Goal: Find specific page/section: Find specific page/section

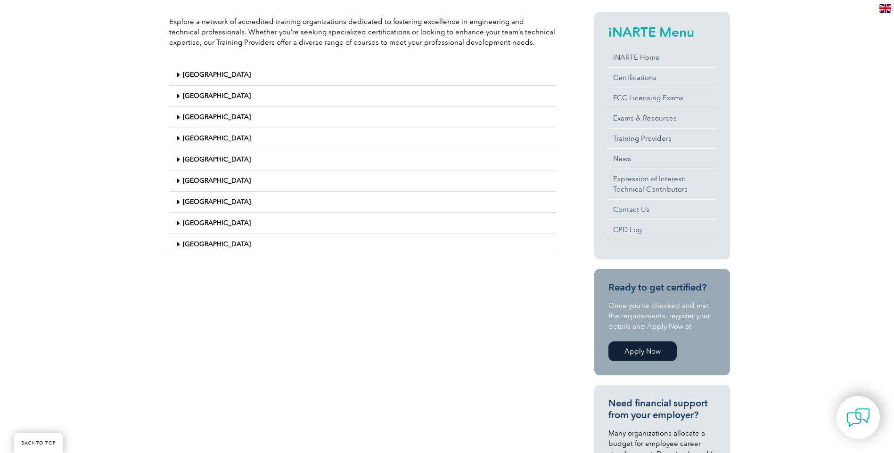
scroll to position [283, 0]
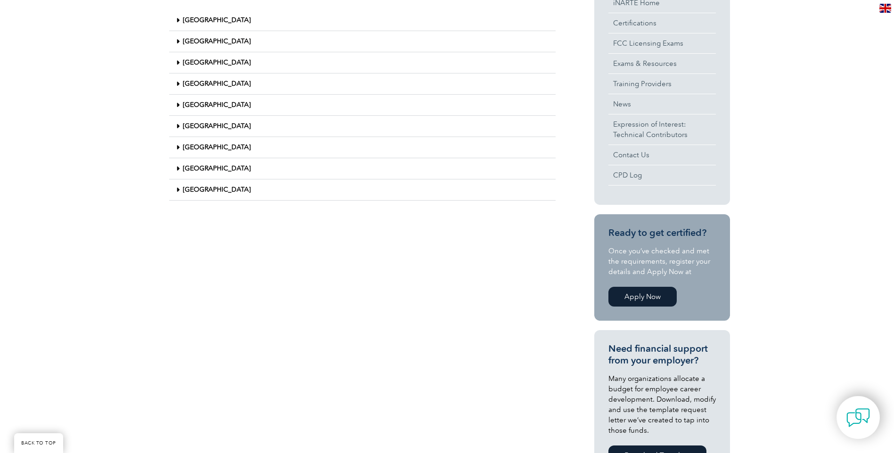
click at [219, 188] on link "[GEOGRAPHIC_DATA]" at bounding box center [217, 190] width 68 height 8
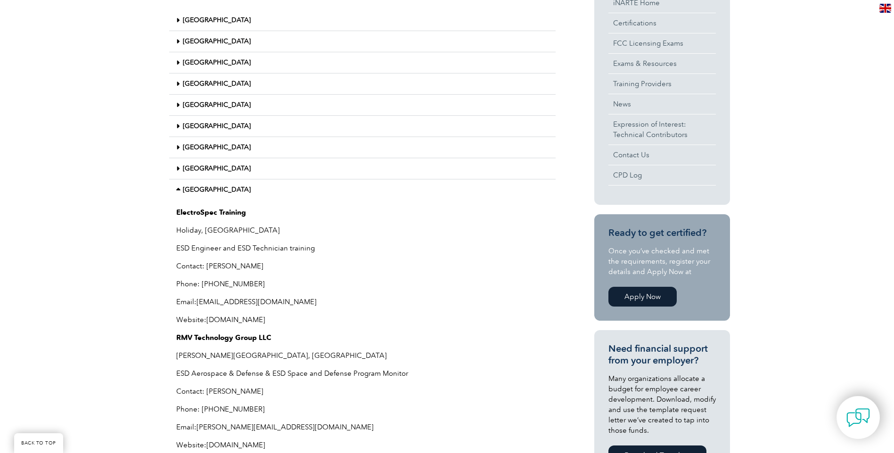
click at [219, 188] on link "[GEOGRAPHIC_DATA]" at bounding box center [217, 190] width 68 height 8
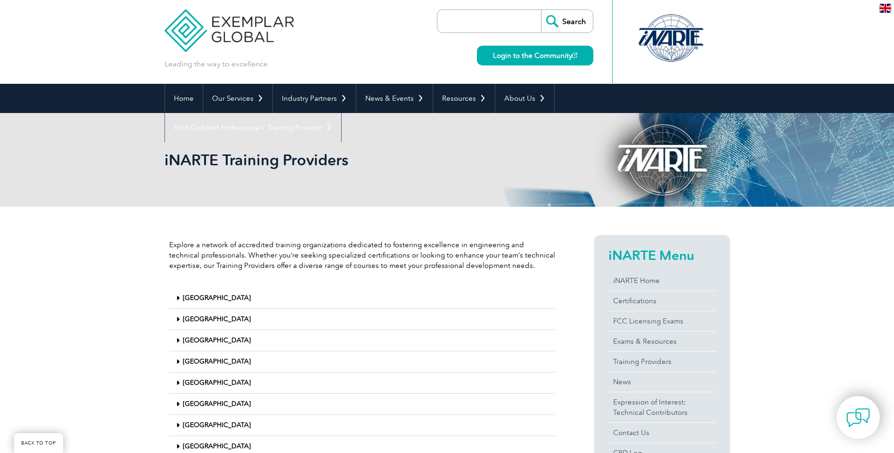
scroll to position [0, 0]
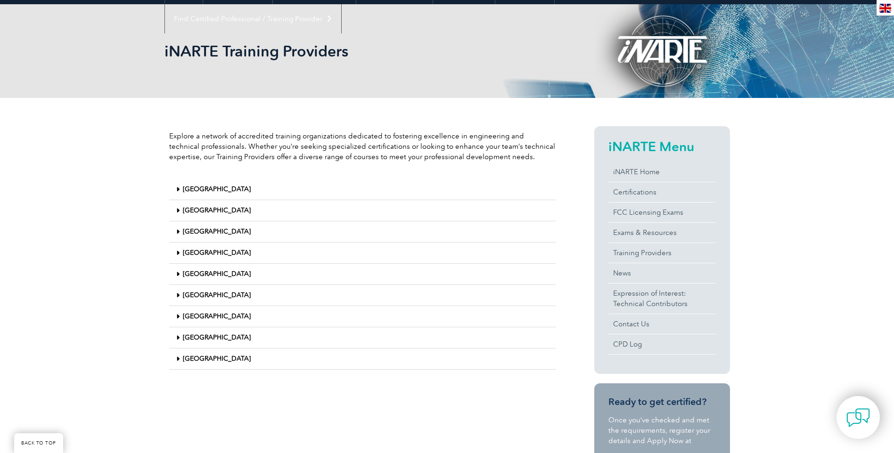
scroll to position [94, 0]
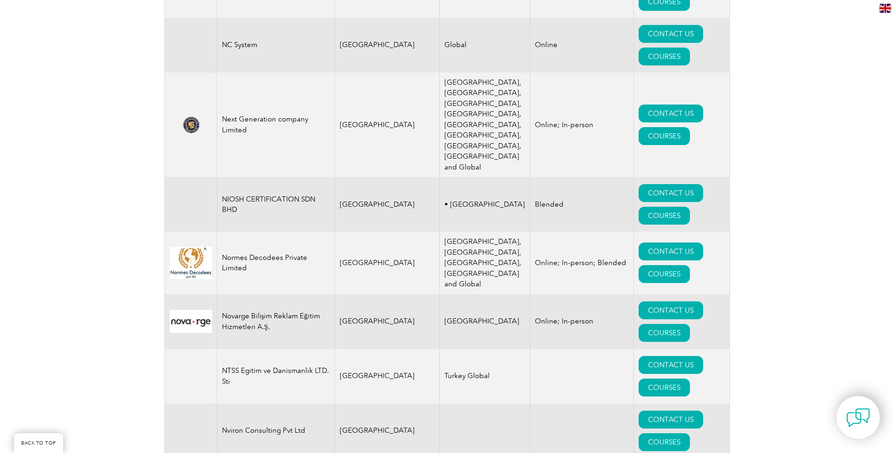
scroll to position [10235, 0]
